Goal: Task Accomplishment & Management: Manage account settings

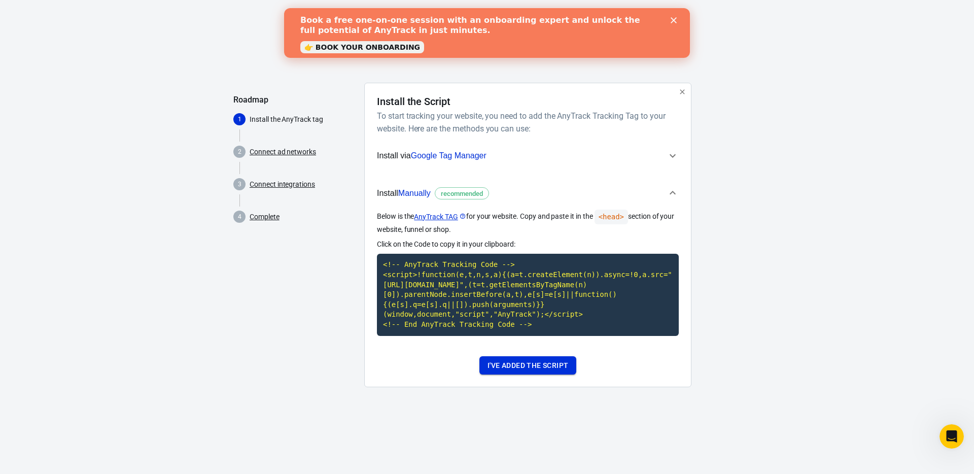
click at [523, 375] on button "I've added the script" at bounding box center [527, 365] width 97 height 19
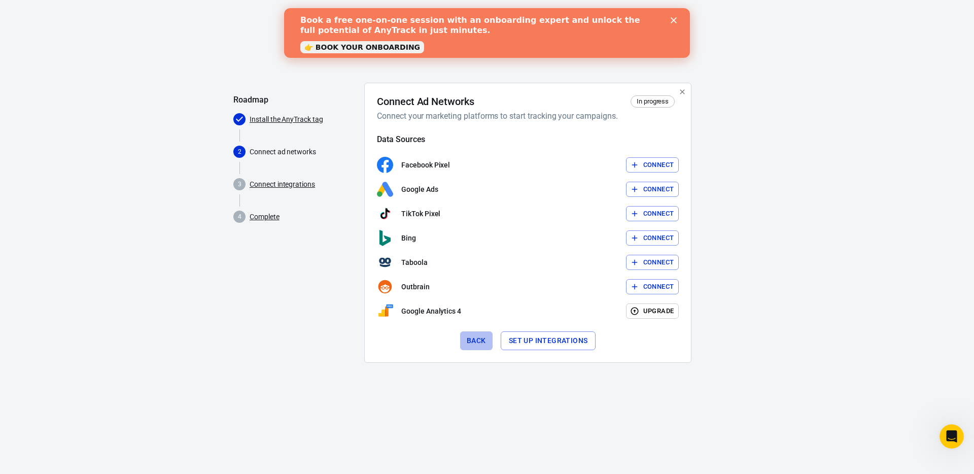
click at [473, 343] on button "Back" at bounding box center [476, 340] width 32 height 19
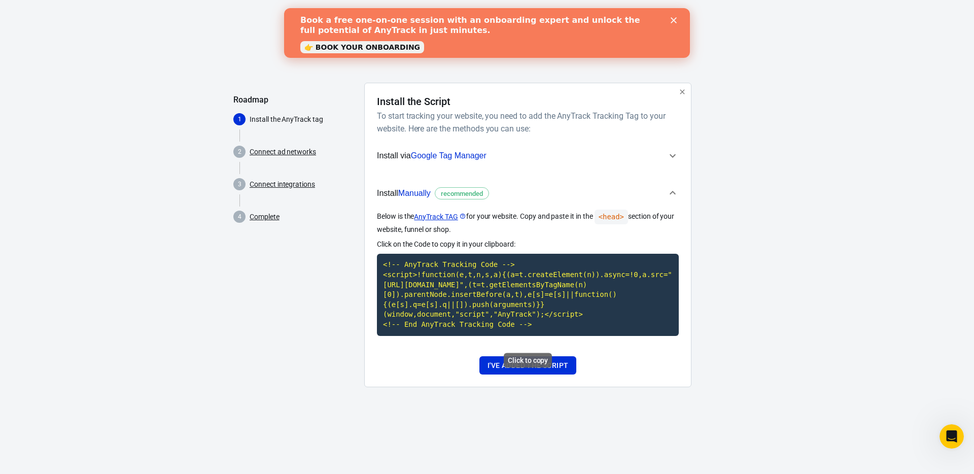
click at [506, 306] on code "<!-- AnyTrack Tracking Code --> <script>!function(e,t,n,s,a){(a=t.createElement…" at bounding box center [528, 295] width 302 height 82
click at [542, 371] on button "I've added the script" at bounding box center [527, 365] width 97 height 19
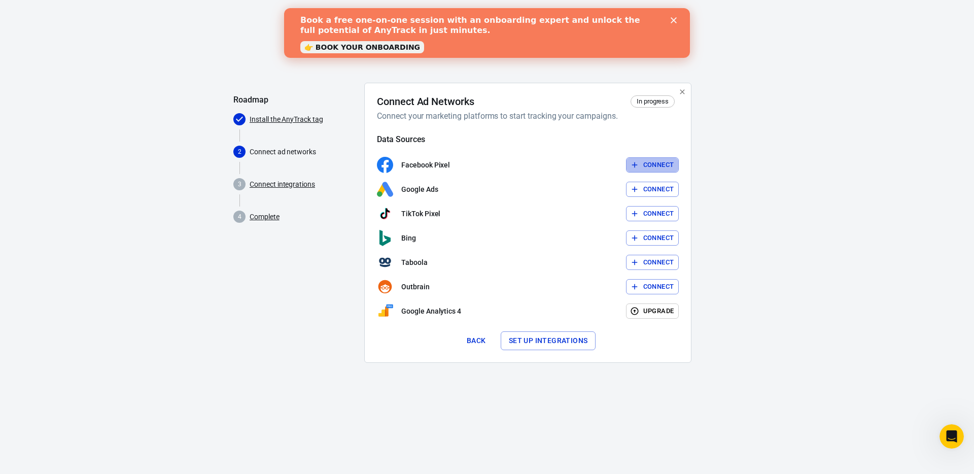
click at [634, 161] on icon "button" at bounding box center [634, 164] width 9 height 9
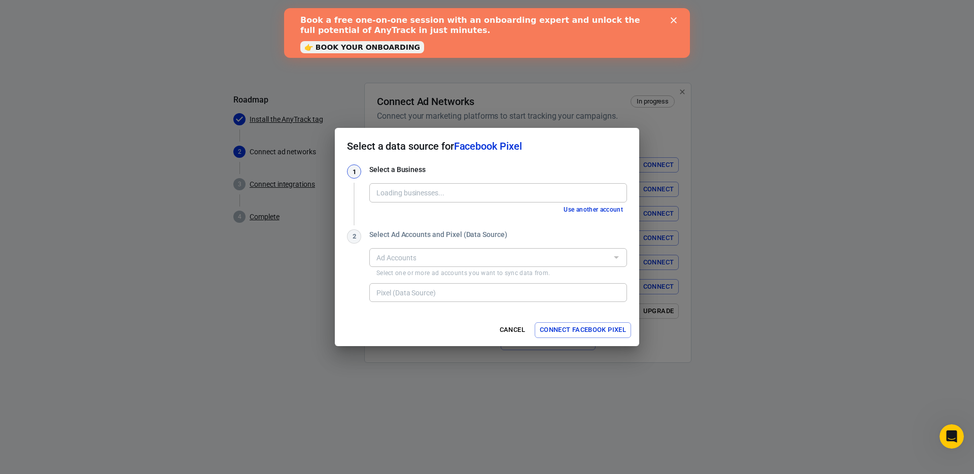
type input "Formulux [2902962259934353]"
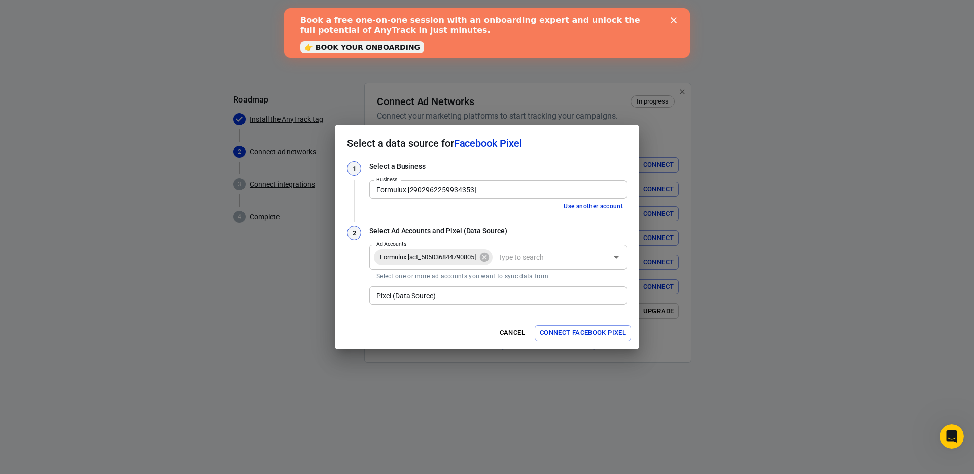
click at [425, 300] on input "Pixel (Data Source)" at bounding box center [497, 295] width 250 height 13
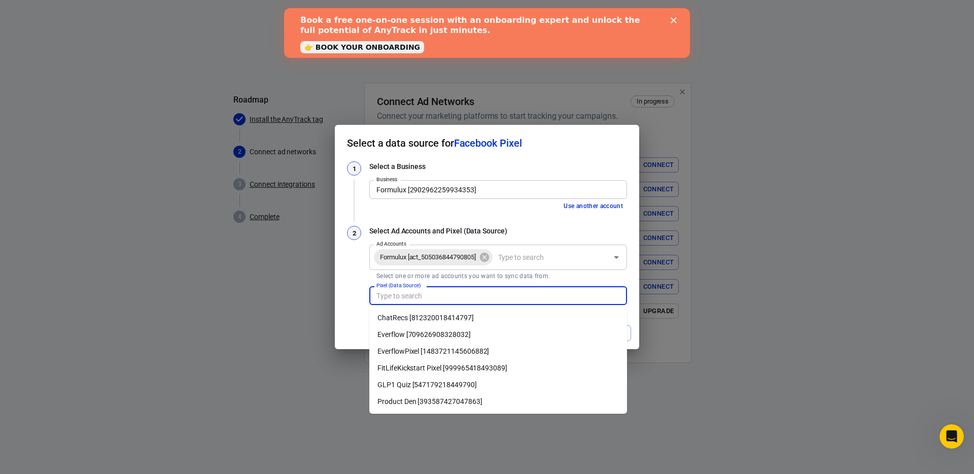
click at [409, 320] on li "ChatRecs [812320018414797]" at bounding box center [498, 317] width 258 height 17
type input "ChatRecs [812320018414797]"
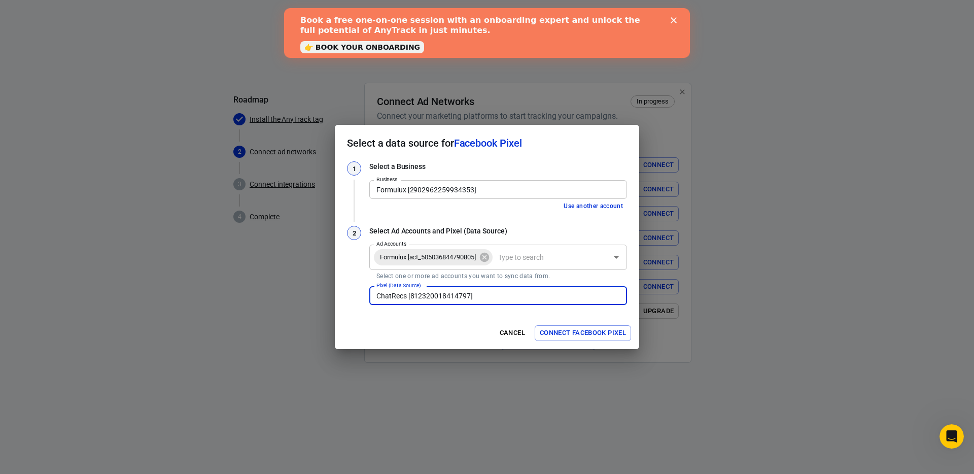
click at [594, 331] on button "Connect Facebook Pixel" at bounding box center [582, 333] width 96 height 16
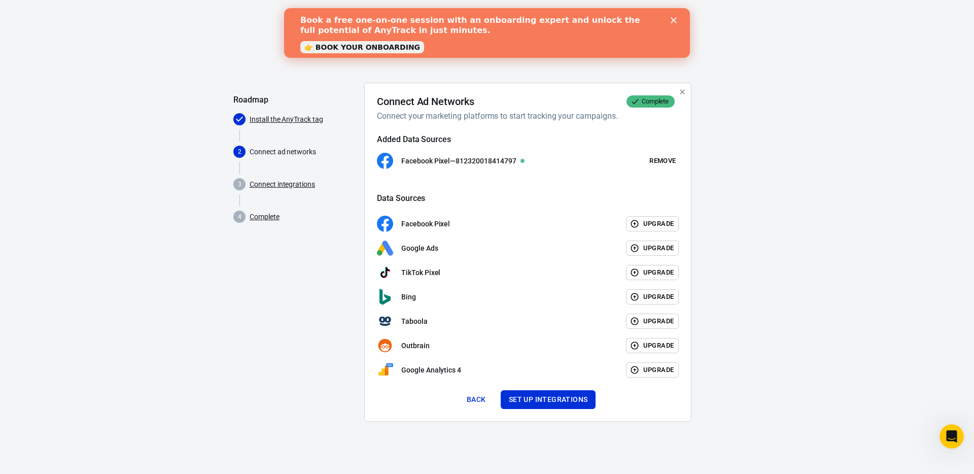
click at [670, 18] on polygon "Close" at bounding box center [673, 20] width 6 height 6
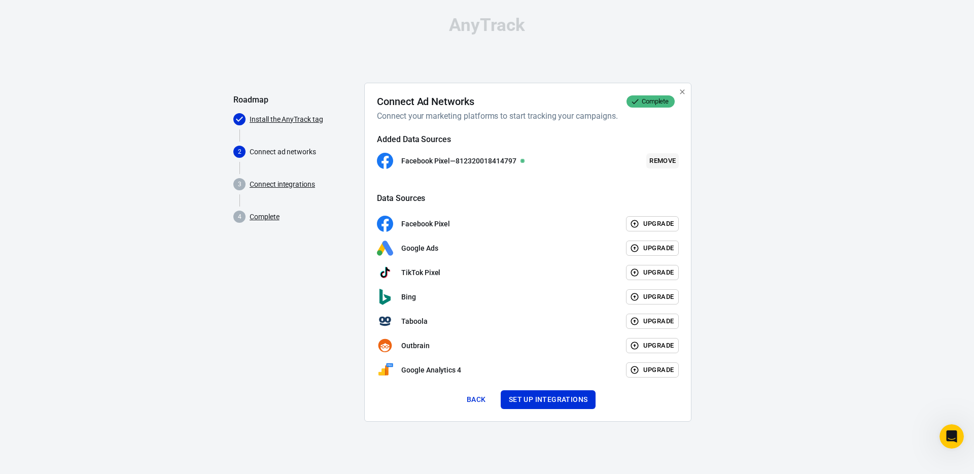
click at [662, 160] on button "Remove" at bounding box center [662, 161] width 32 height 16
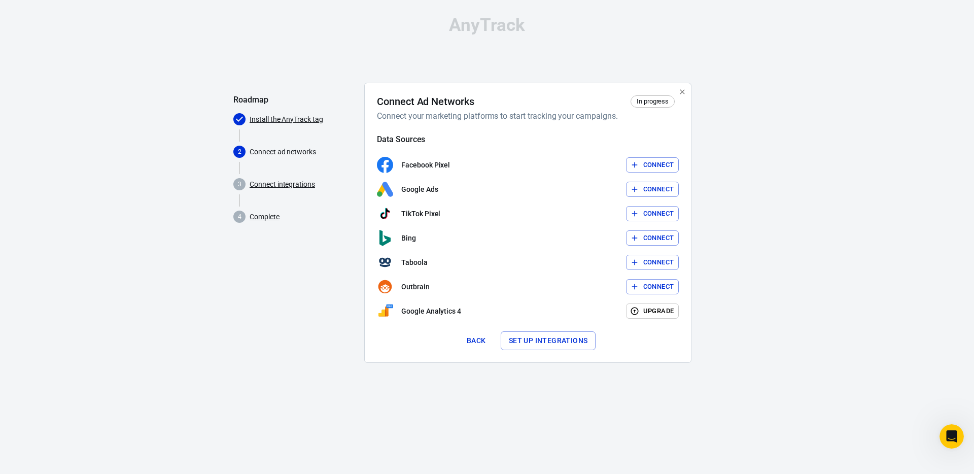
click at [563, 343] on button "Set up integrations" at bounding box center [547, 340] width 95 height 19
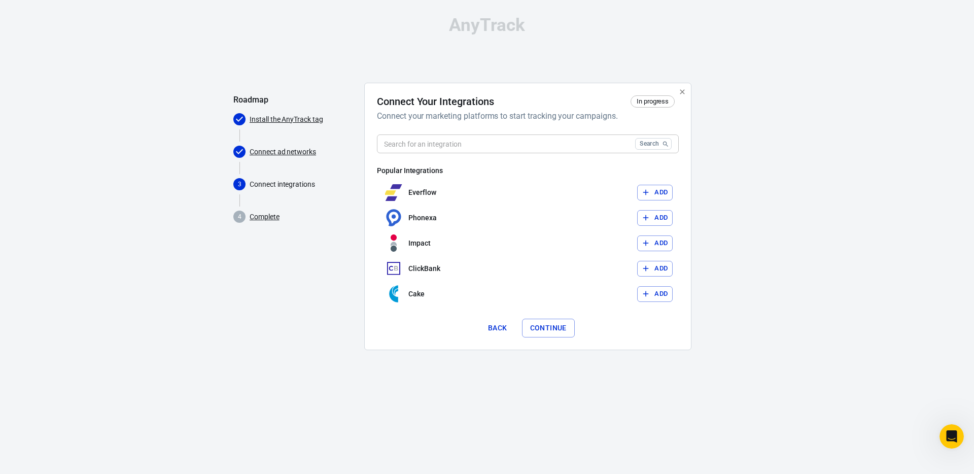
click at [503, 329] on button "Back" at bounding box center [497, 327] width 32 height 19
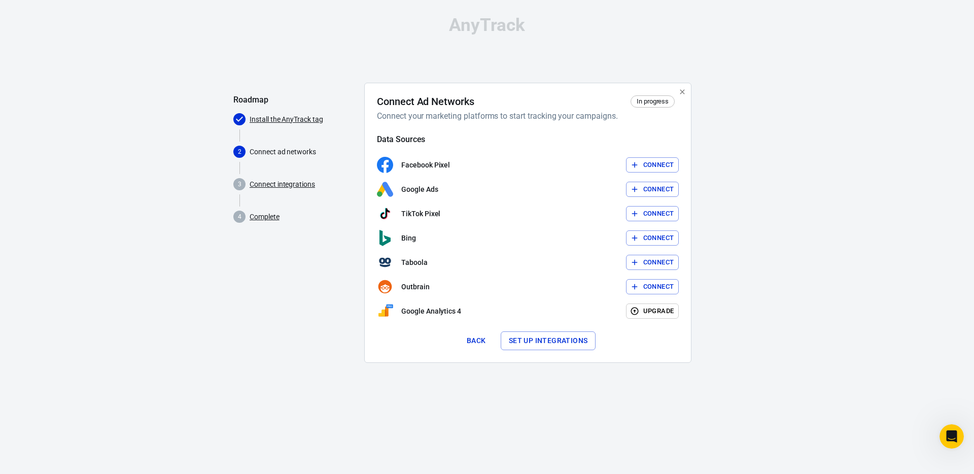
click at [637, 190] on icon "button" at bounding box center [634, 189] width 9 height 9
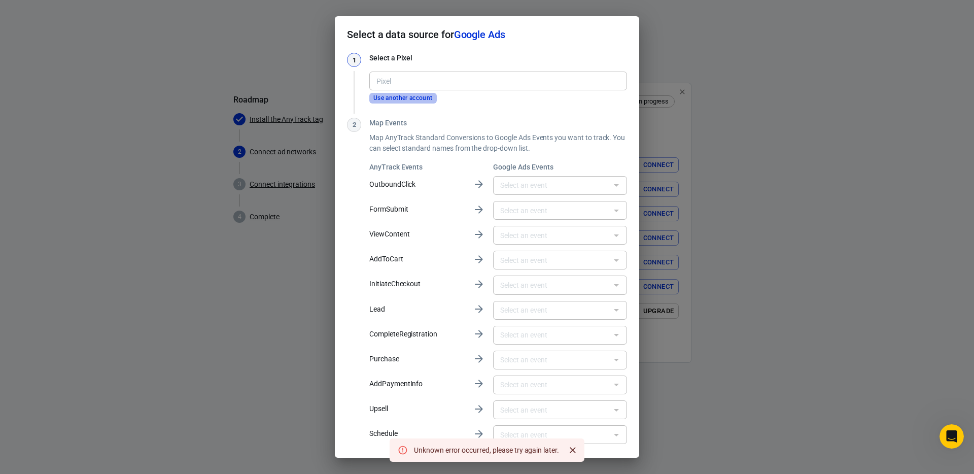
click at [397, 100] on button "Use another account" at bounding box center [402, 98] width 67 height 11
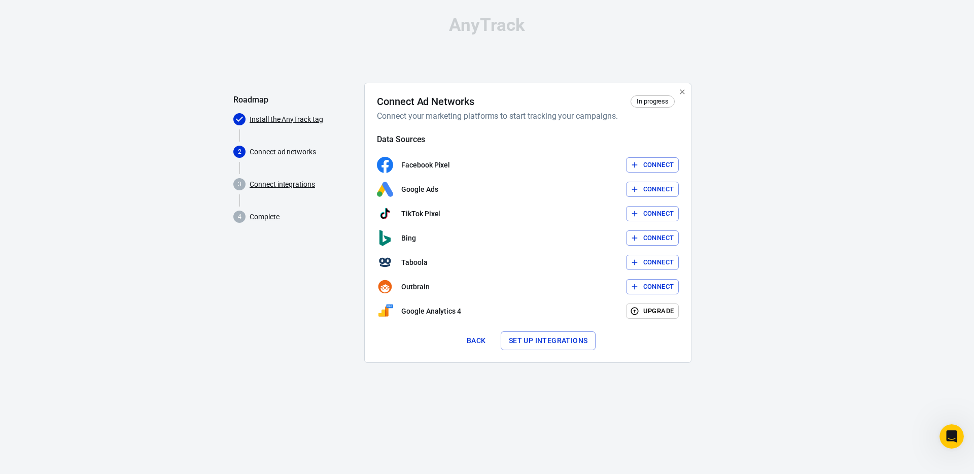
click at [539, 344] on button "Set up integrations" at bounding box center [547, 340] width 95 height 19
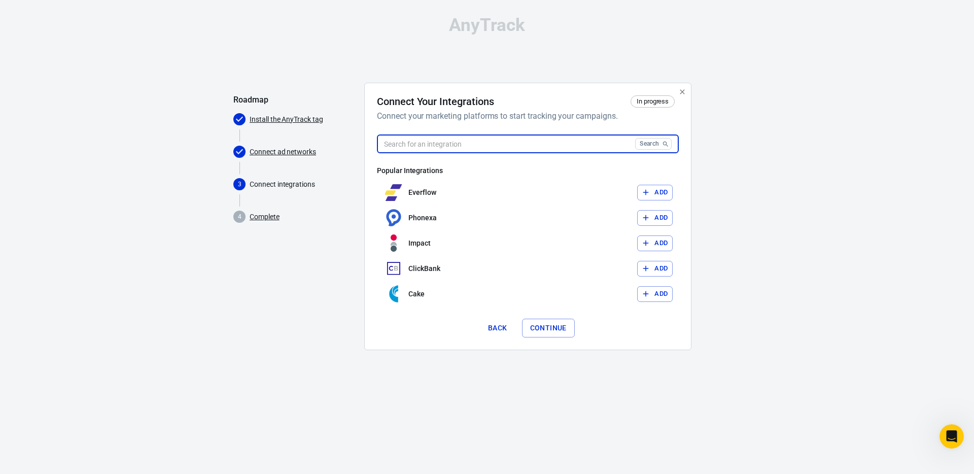
click at [482, 142] on input "text" at bounding box center [504, 143] width 254 height 19
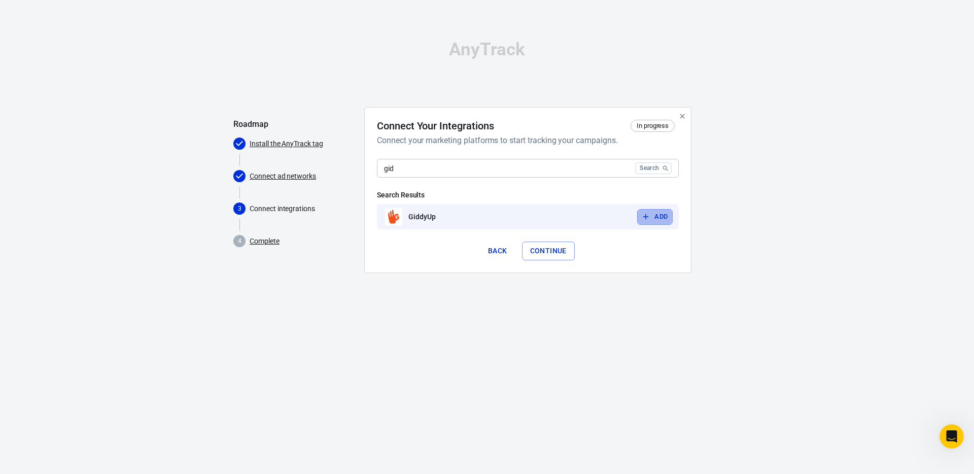
click at [660, 214] on button "Add" at bounding box center [654, 217] width 35 height 16
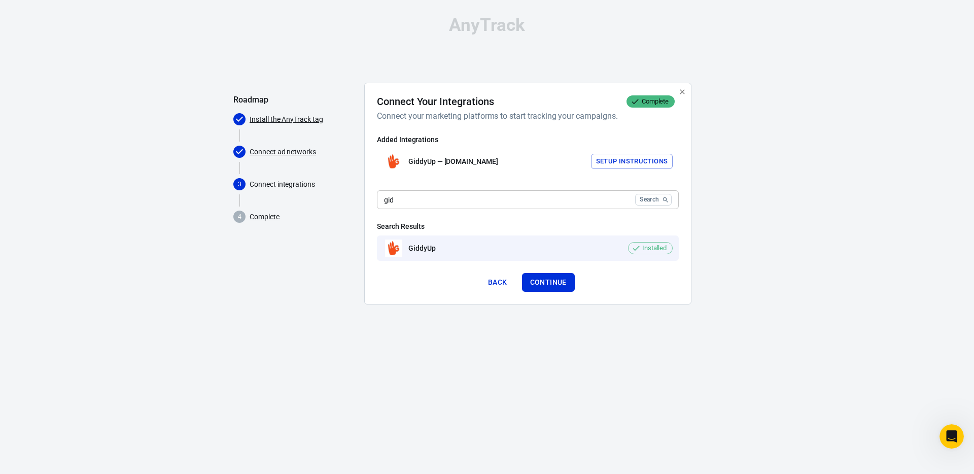
click at [502, 202] on input "gid" at bounding box center [504, 199] width 254 height 19
type input "guru"
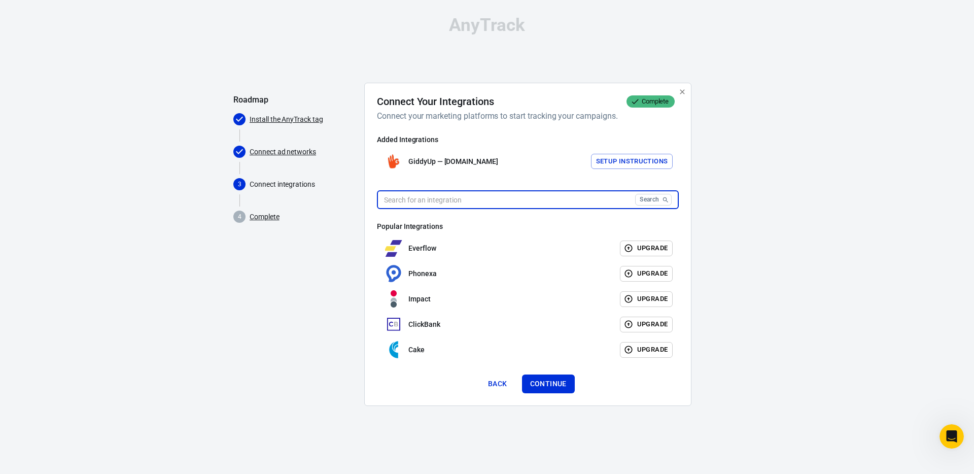
click at [629, 159] on button "Setup Instructions" at bounding box center [632, 162] width 82 height 16
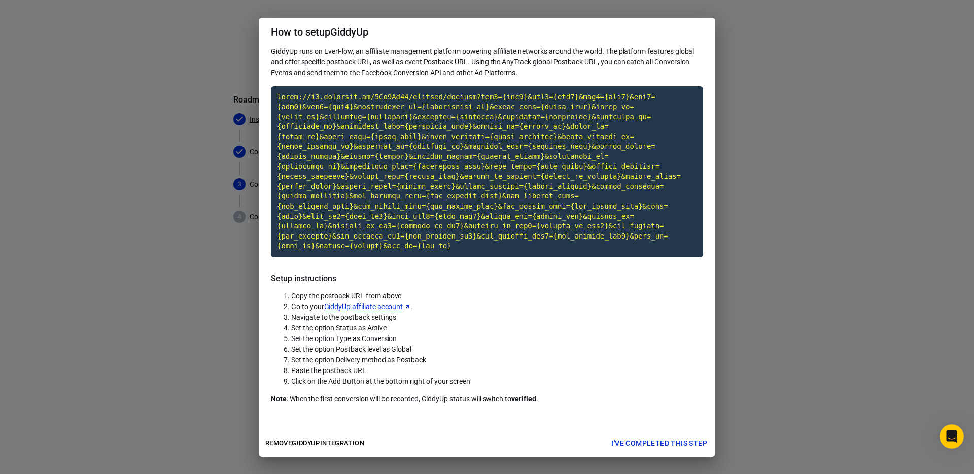
click at [800, 280] on div "How to setup GiddyUp GiddyUp runs on EverFlow, an affiliate management platform…" at bounding box center [487, 237] width 974 height 474
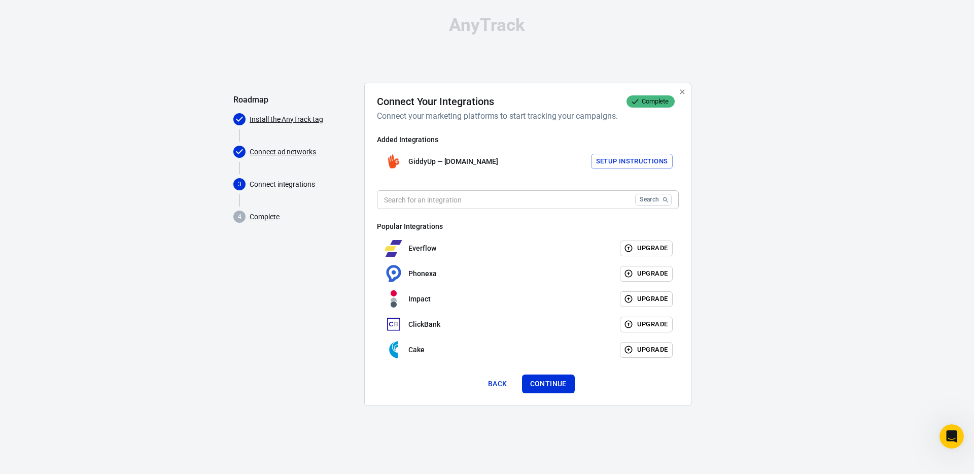
click at [415, 201] on input "text" at bounding box center [504, 199] width 254 height 19
type input "dfo"
click at [642, 248] on button "Upgrade" at bounding box center [646, 248] width 53 height 16
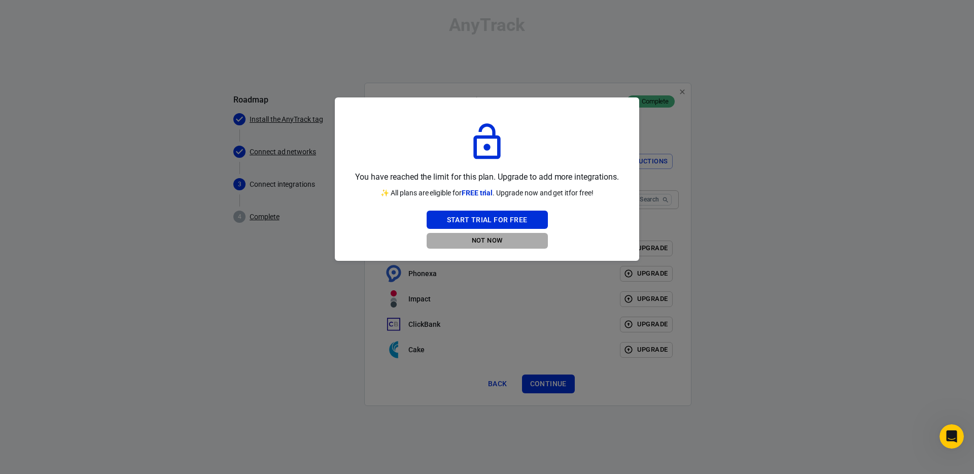
click at [500, 241] on button "Not Now" at bounding box center [486, 241] width 121 height 16
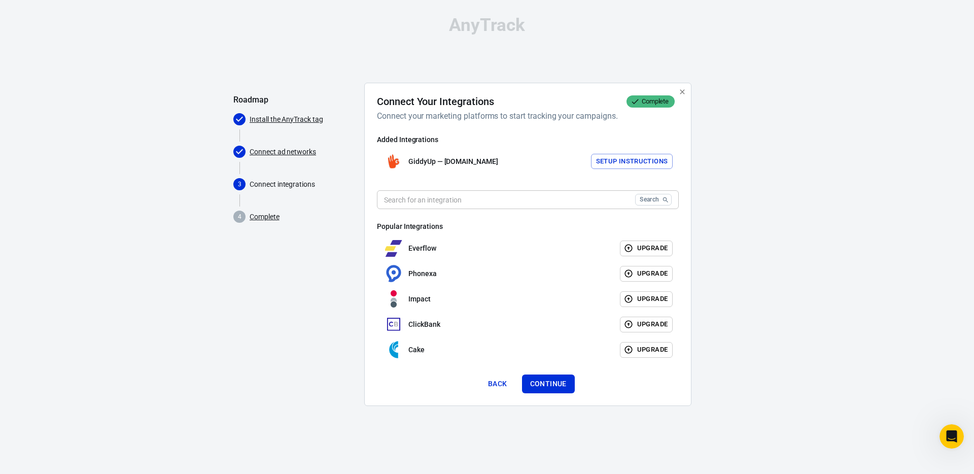
click at [508, 159] on div "GiddyUp — [DOMAIN_NAME] Setup Instructions" at bounding box center [528, 161] width 302 height 25
click at [418, 256] on div "Everflow" at bounding box center [409, 247] width 53 height 21
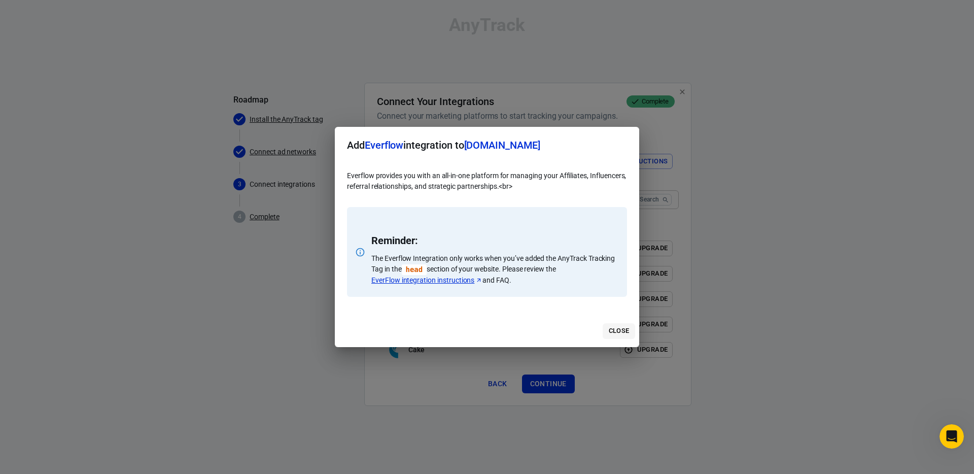
click at [615, 327] on button "Close" at bounding box center [618, 331] width 32 height 16
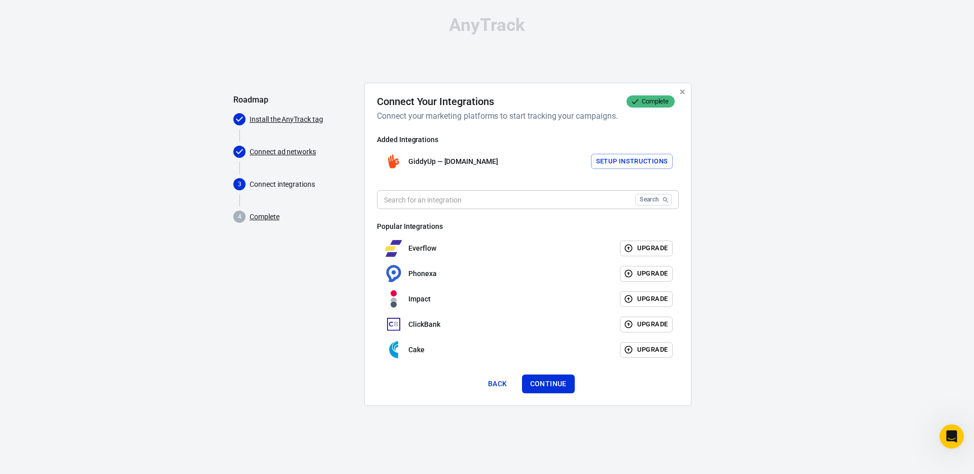
click at [395, 156] on img at bounding box center [393, 161] width 17 height 17
click at [618, 161] on button "Setup Instructions" at bounding box center [632, 162] width 82 height 16
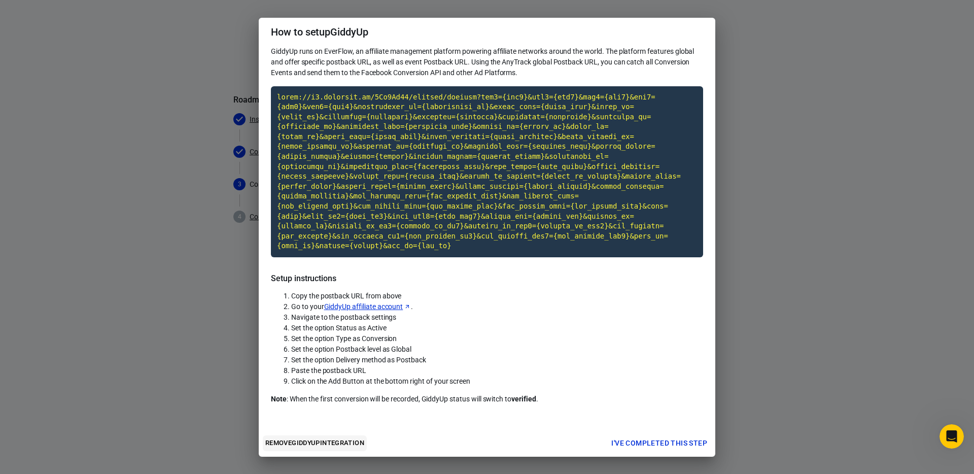
click at [296, 442] on button "Remove GiddyUp integration" at bounding box center [315, 443] width 104 height 16
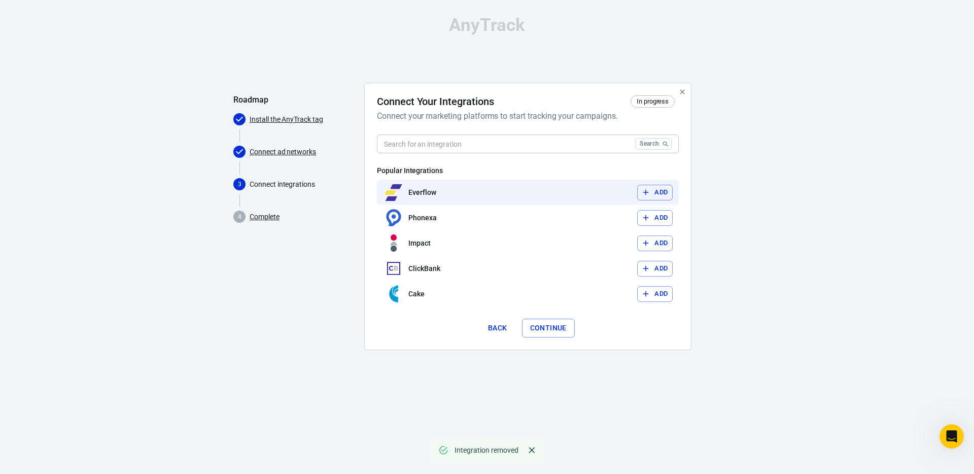
click at [645, 195] on icon "button" at bounding box center [645, 192] width 9 height 9
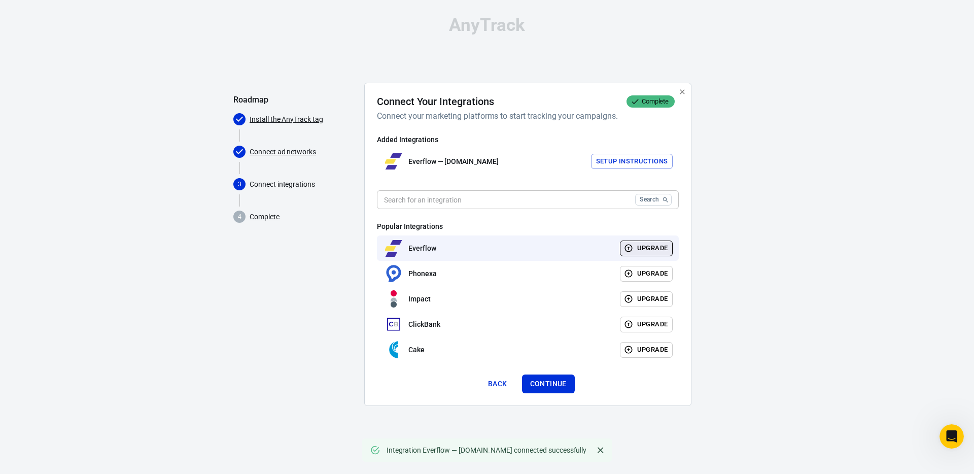
click at [608, 159] on button "Setup Instructions" at bounding box center [632, 162] width 82 height 16
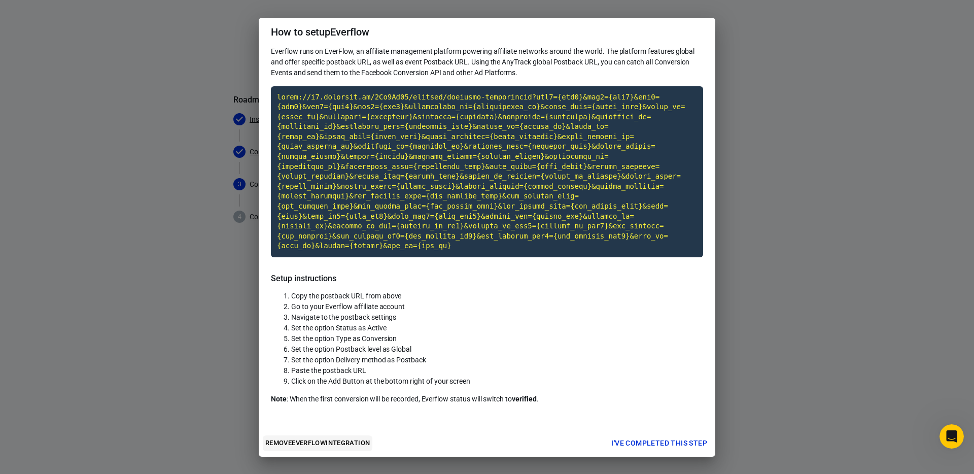
click at [361, 442] on button "Remove Everflow integration" at bounding box center [318, 443] width 110 height 16
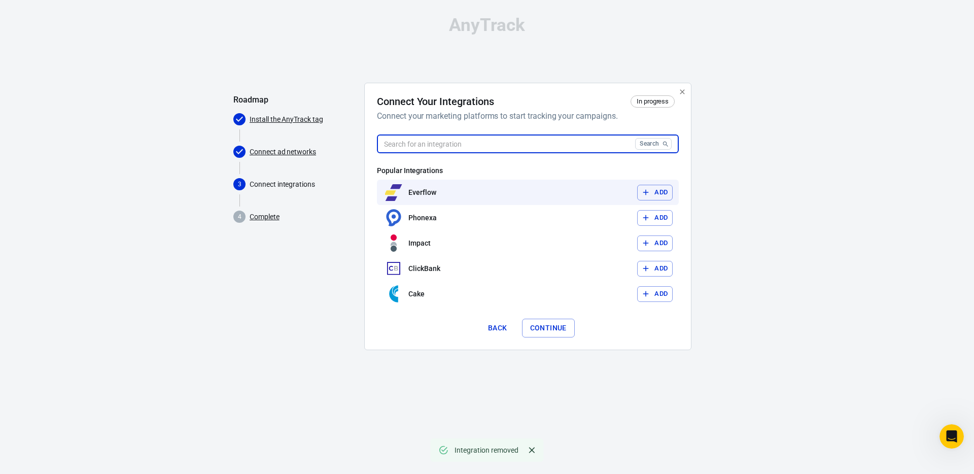
click at [503, 142] on input "text" at bounding box center [504, 143] width 254 height 19
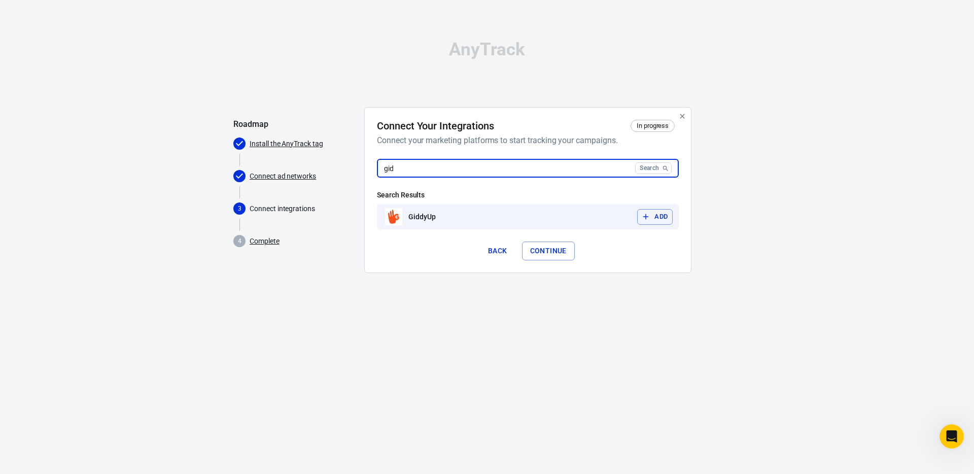
click at [660, 214] on button "Add" at bounding box center [654, 217] width 35 height 16
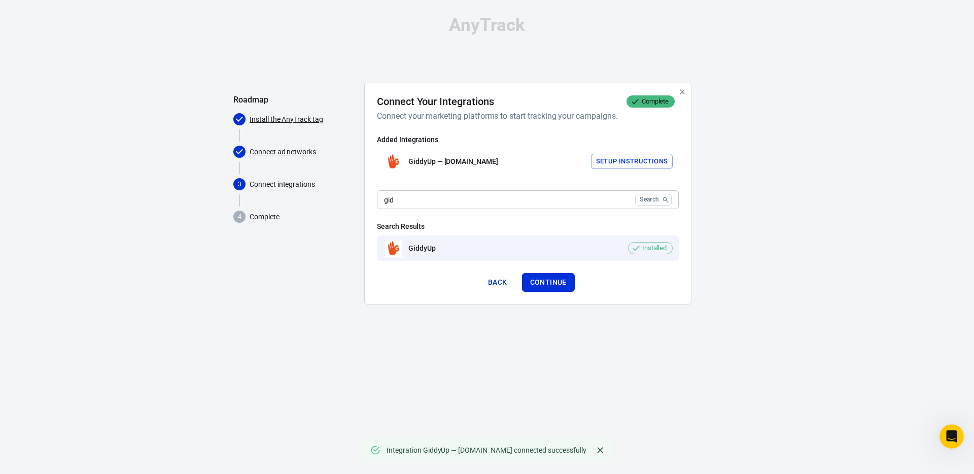
click at [646, 163] on button "Setup Instructions" at bounding box center [632, 162] width 82 height 16
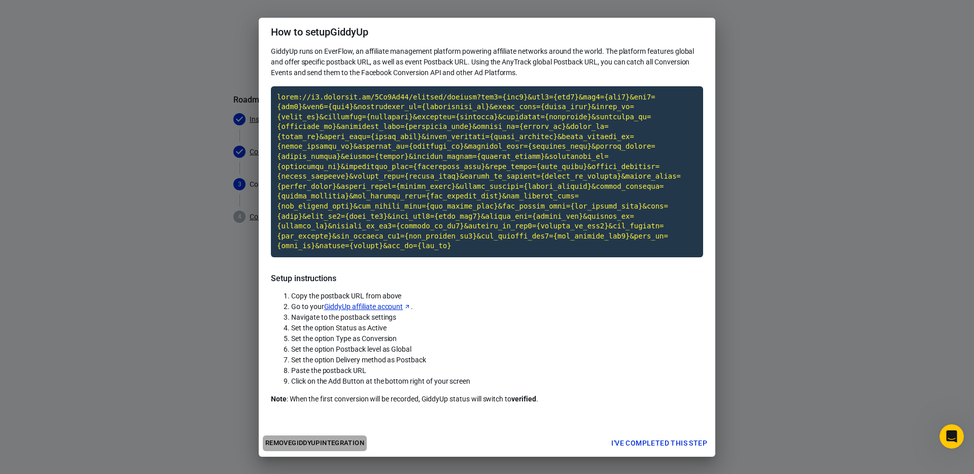
click at [350, 448] on button "Remove GiddyUp integration" at bounding box center [315, 443] width 104 height 16
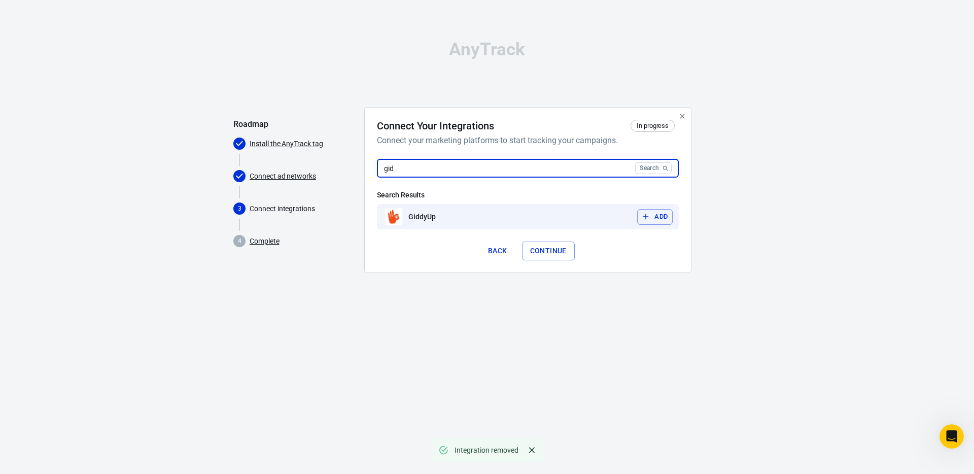
click at [583, 162] on input "gid" at bounding box center [504, 168] width 254 height 19
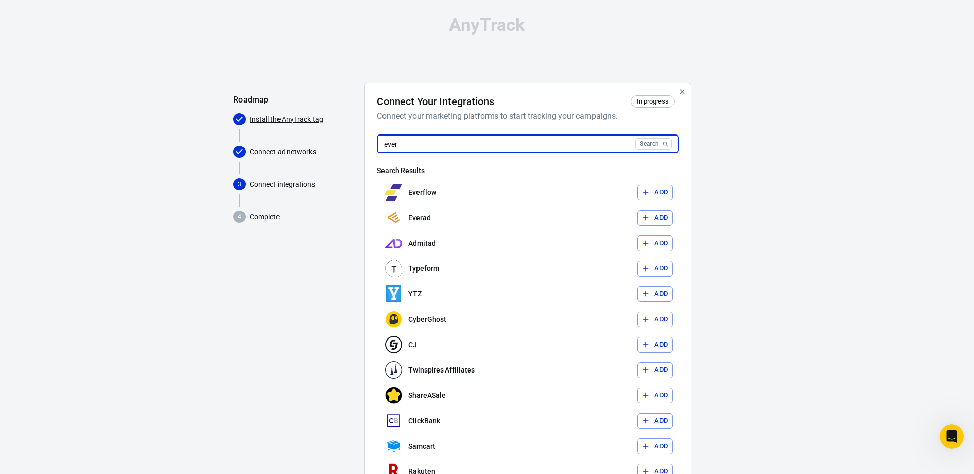
type input "ever"
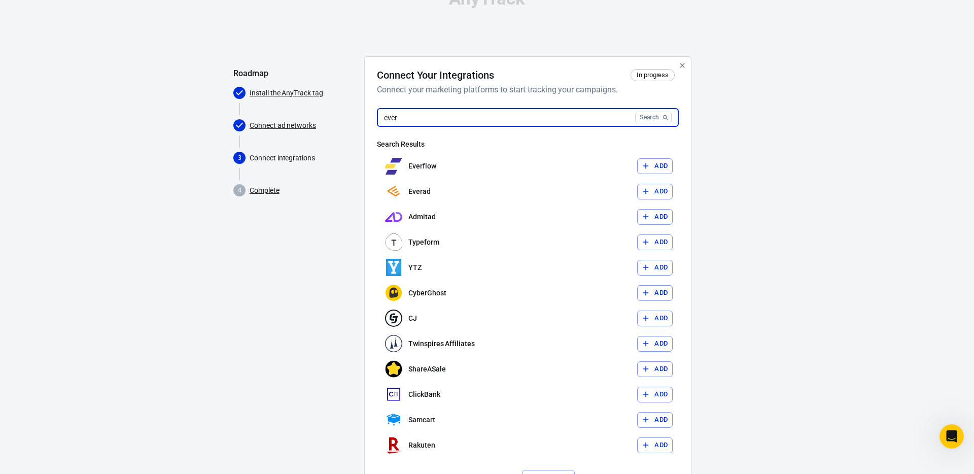
scroll to position [33, 0]
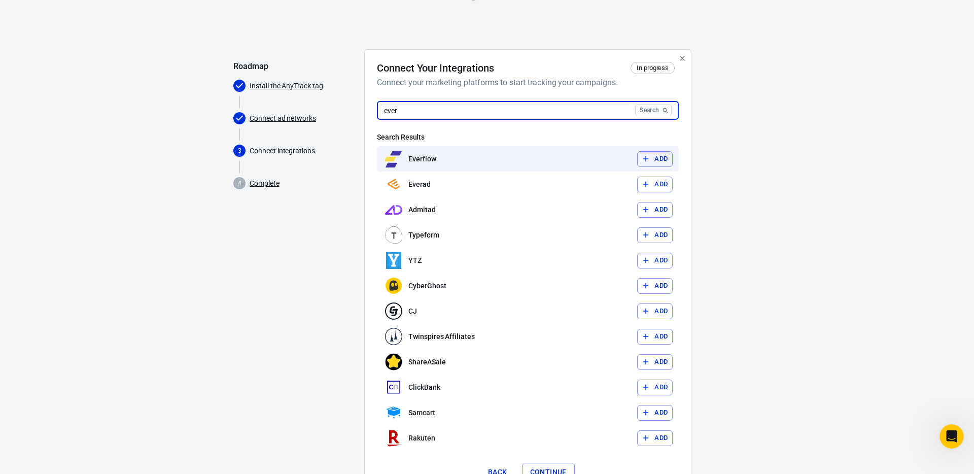
click at [659, 166] on button "Add" at bounding box center [654, 159] width 35 height 16
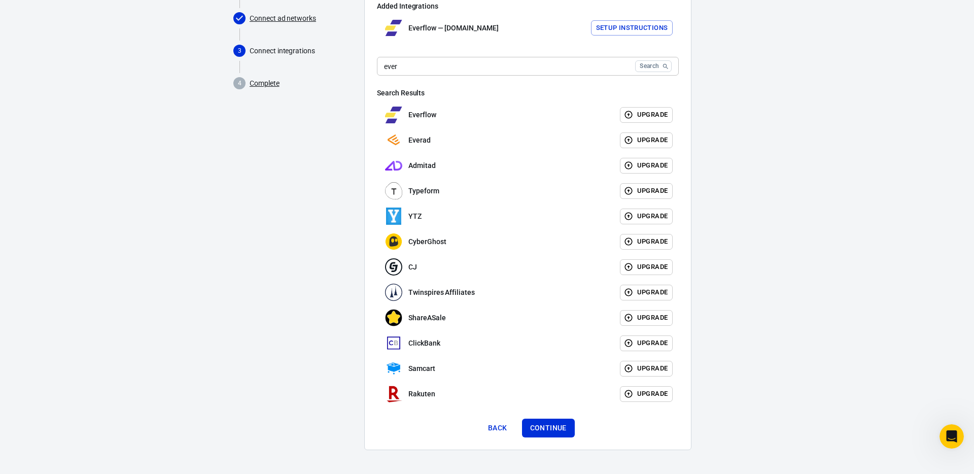
scroll to position [95, 0]
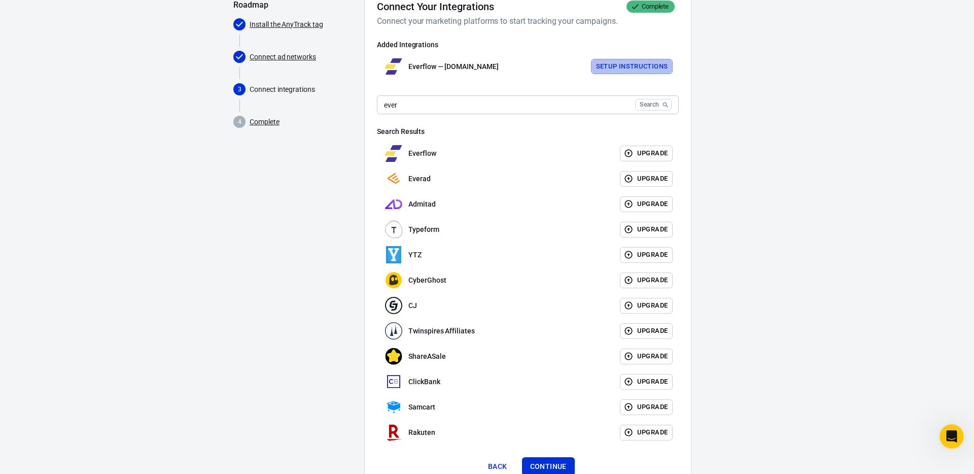
click at [652, 70] on button "Setup Instructions" at bounding box center [632, 67] width 82 height 16
